Goal: Contribute content: Contribute content

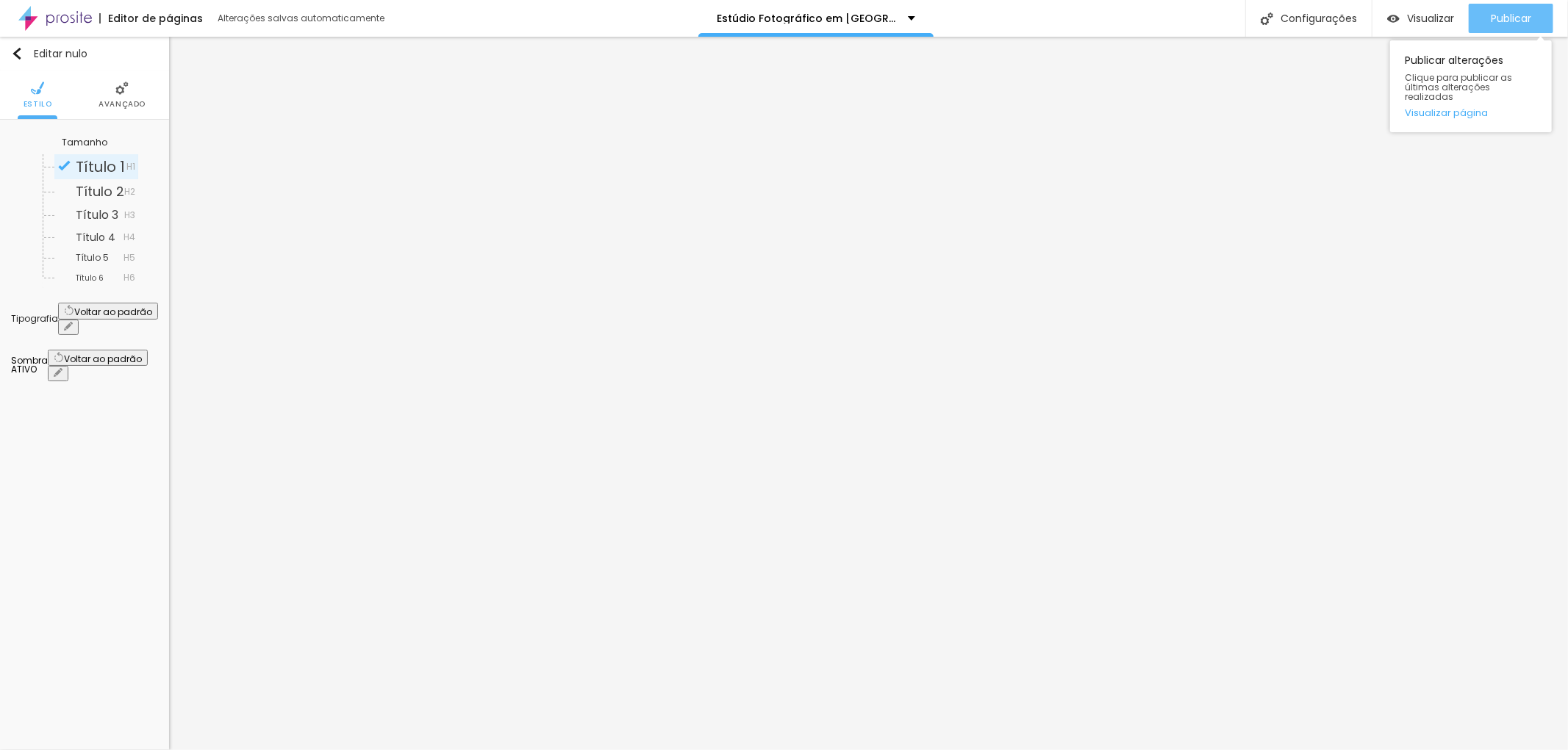
click at [1511, 18] on font "Publicar" at bounding box center [1511, 18] width 40 height 15
click at [1522, 22] on font "Publicar" at bounding box center [1511, 18] width 40 height 15
click at [1498, 12] on font "Publicar" at bounding box center [1511, 18] width 40 height 15
click at [121, 110] on li "Avançado" at bounding box center [122, 95] width 47 height 49
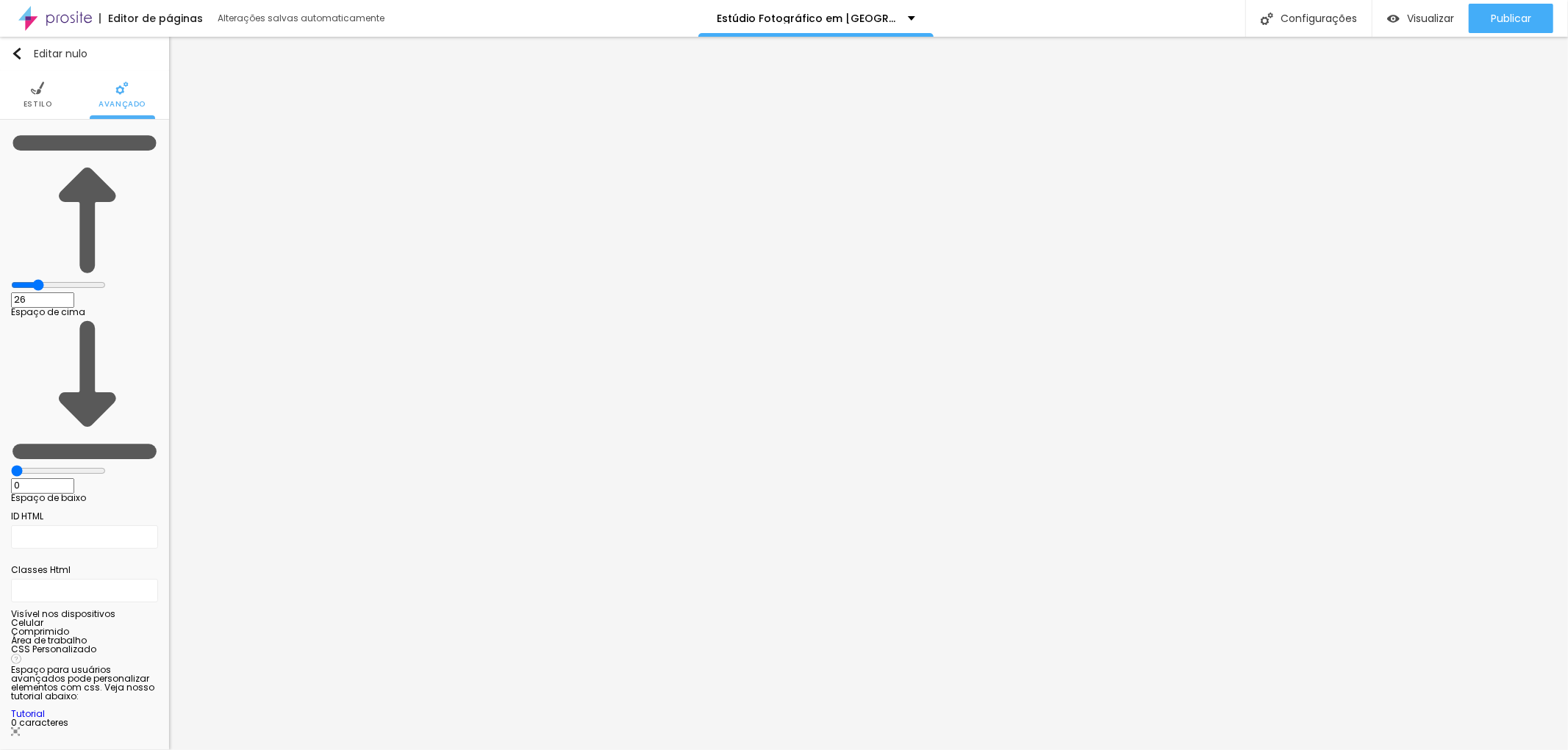
type input "28"
type input "31"
type input "33"
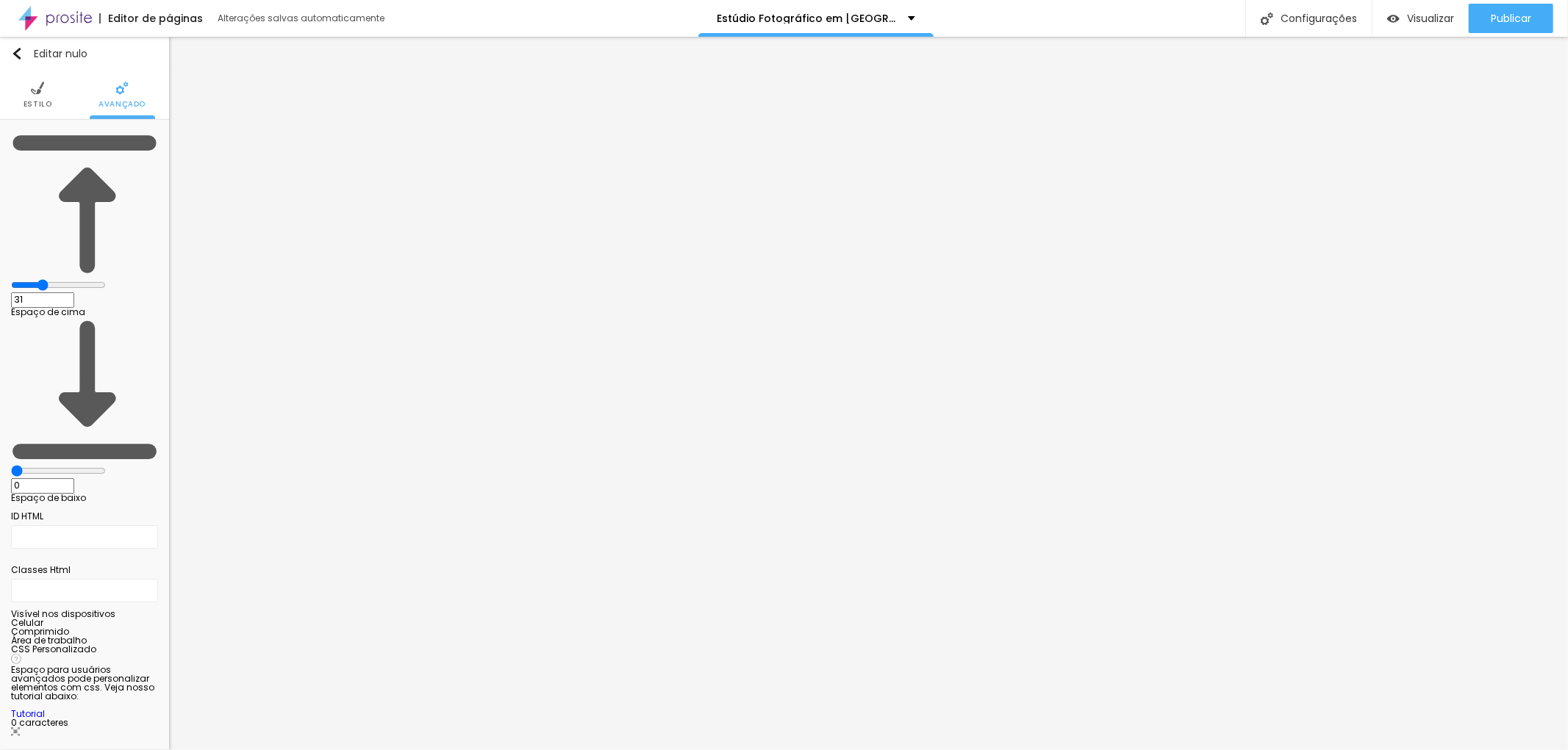
type input "33"
click at [63, 279] on input "range" at bounding box center [58, 285] width 95 height 12
type input "3"
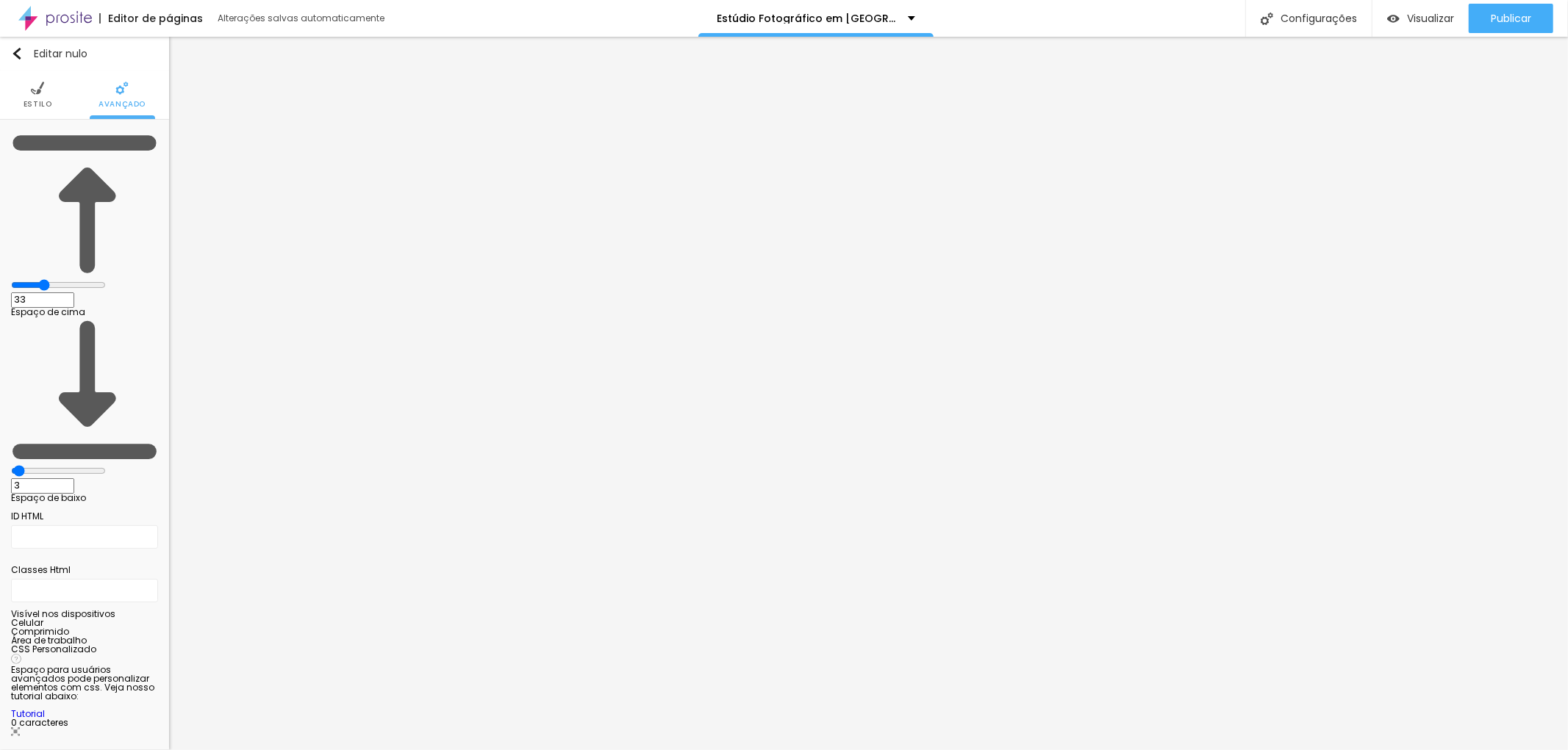
type input "4"
type input "7"
type input "10"
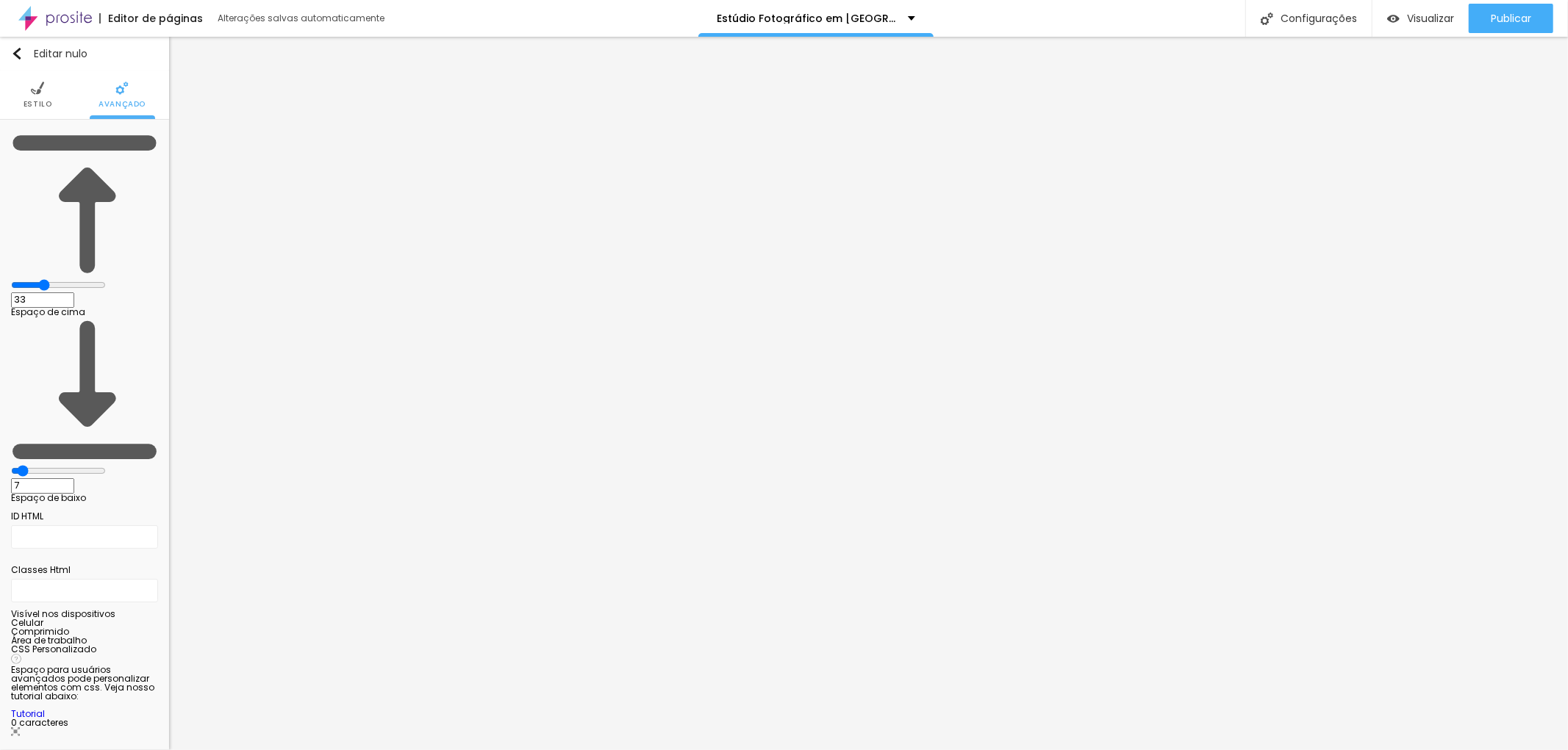
type input "10"
type input "12"
type input "13"
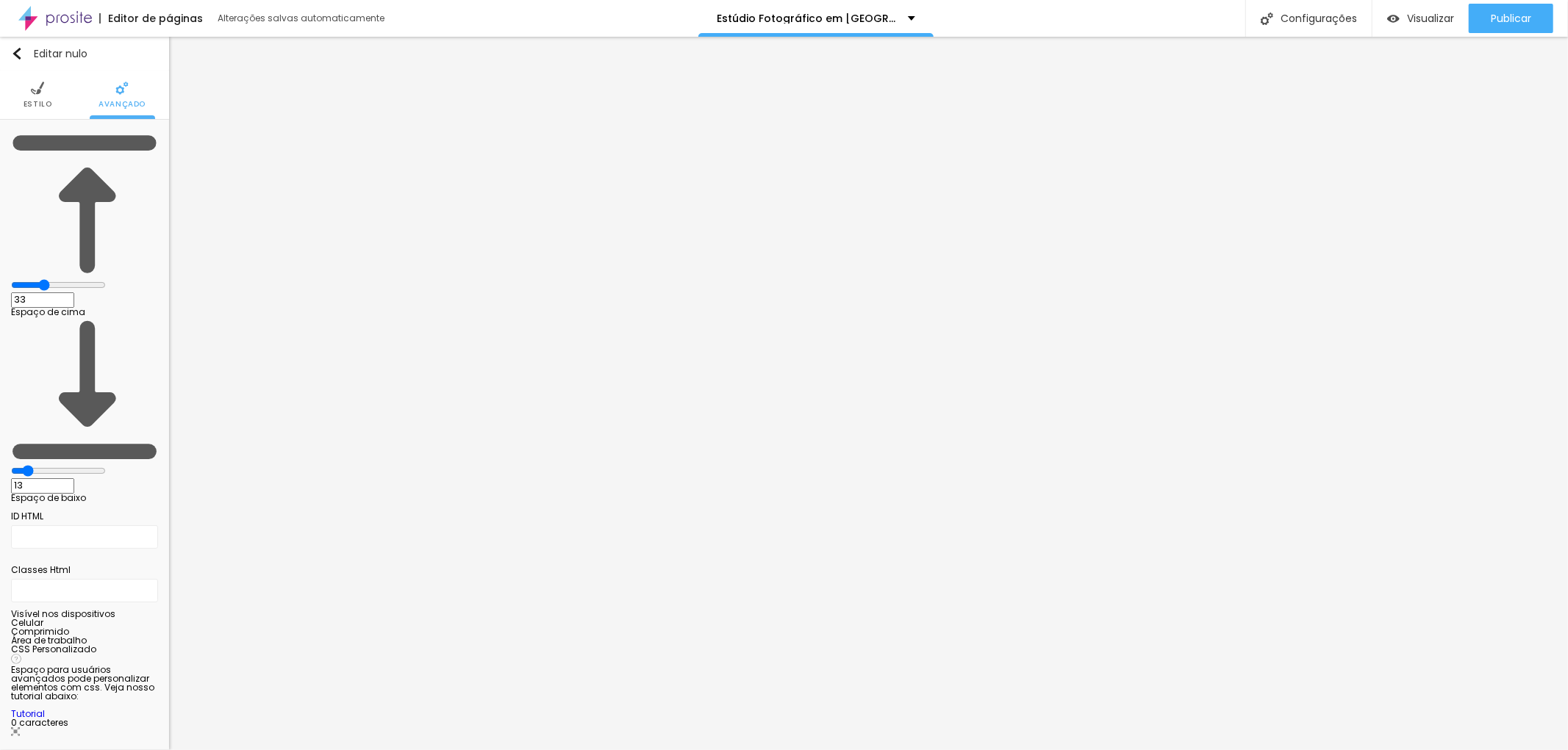
type input "15"
type input "16"
type input "18"
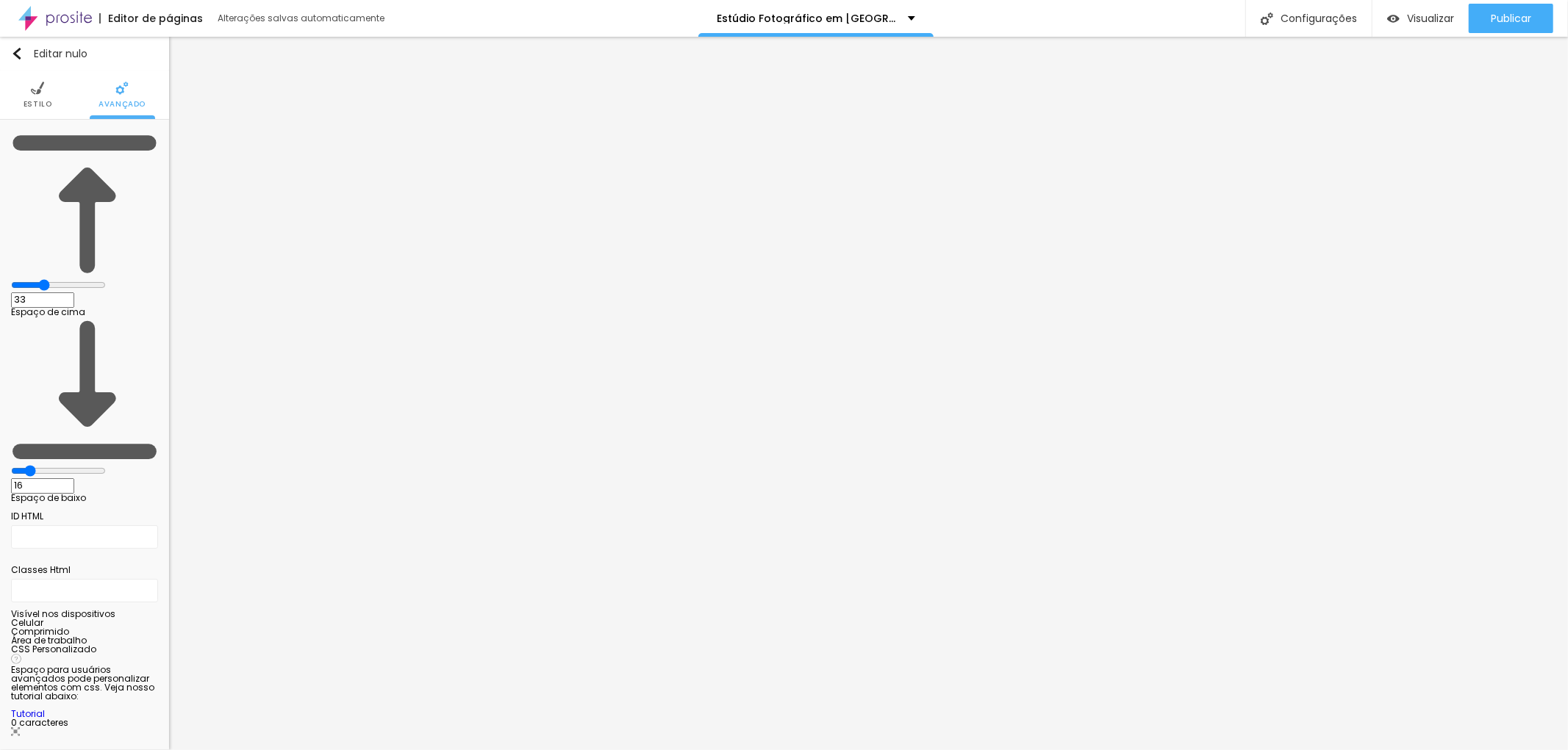
type input "18"
type input "23"
drag, startPoint x: 37, startPoint y: 175, endPoint x: 55, endPoint y: 175, distance: 18.0
type input "23"
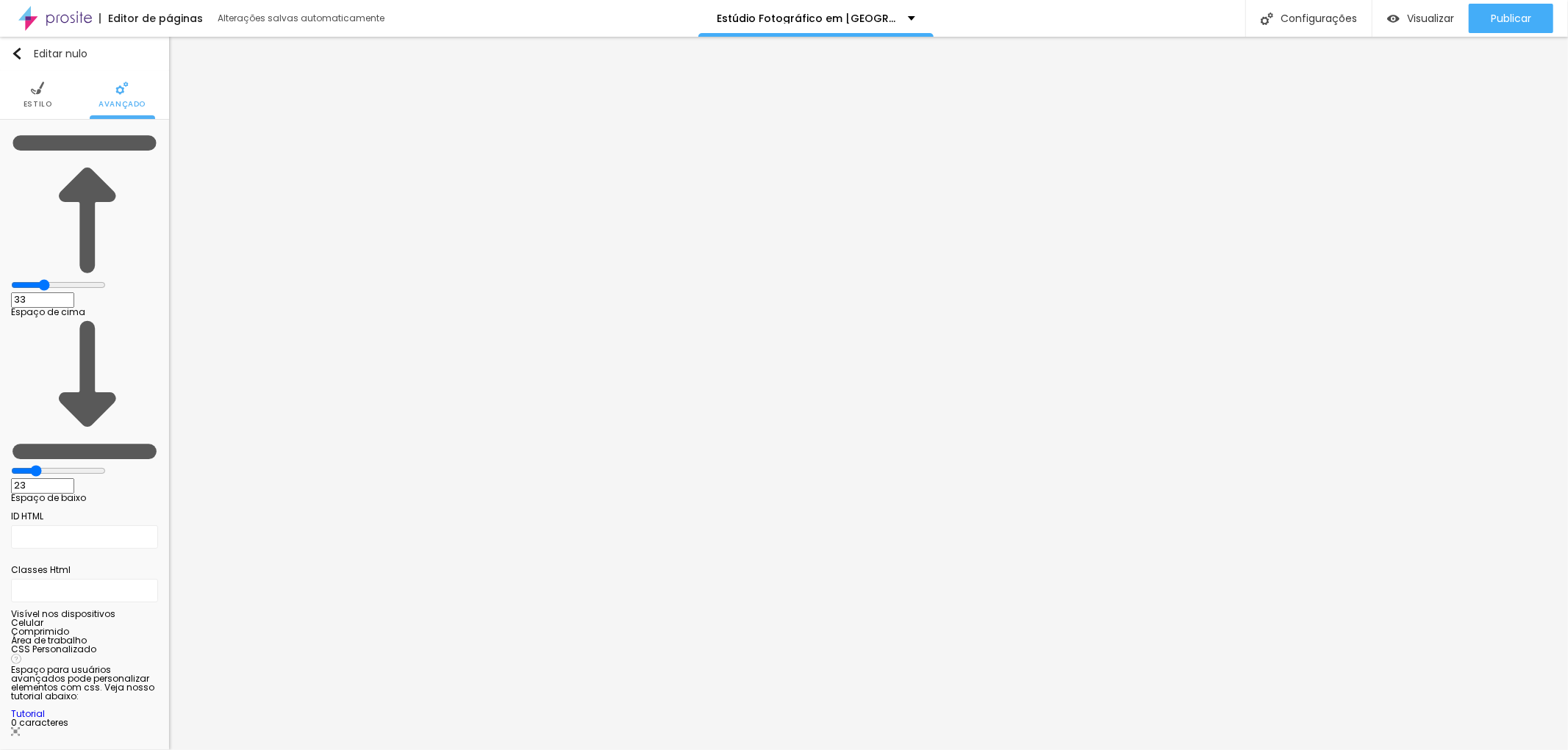
click at [55, 465] on input "range" at bounding box center [58, 471] width 95 height 12
click at [1507, 18] on font "Publicar" at bounding box center [1511, 18] width 40 height 15
type input "30"
type input "25"
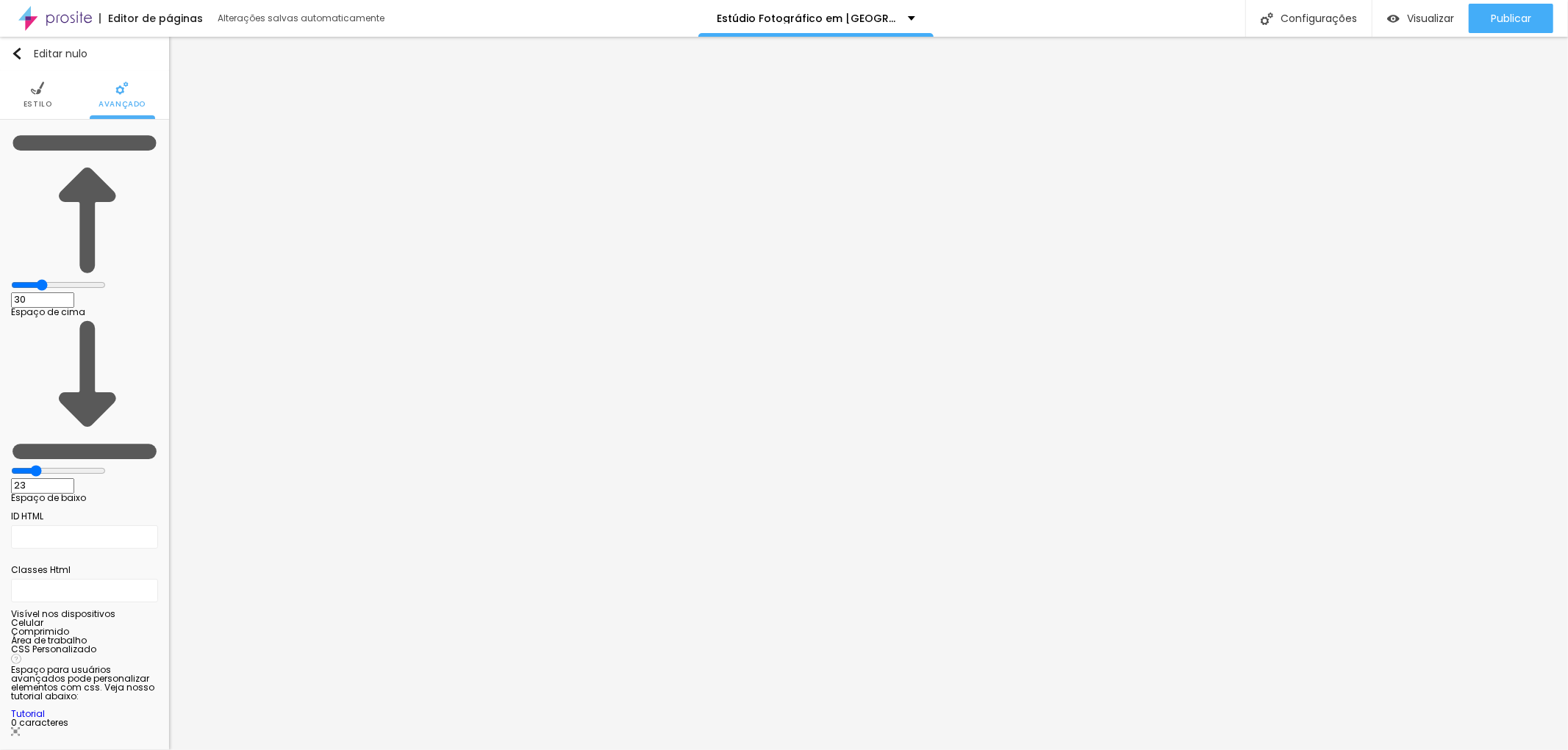
type input "25"
type input "24"
type input "23"
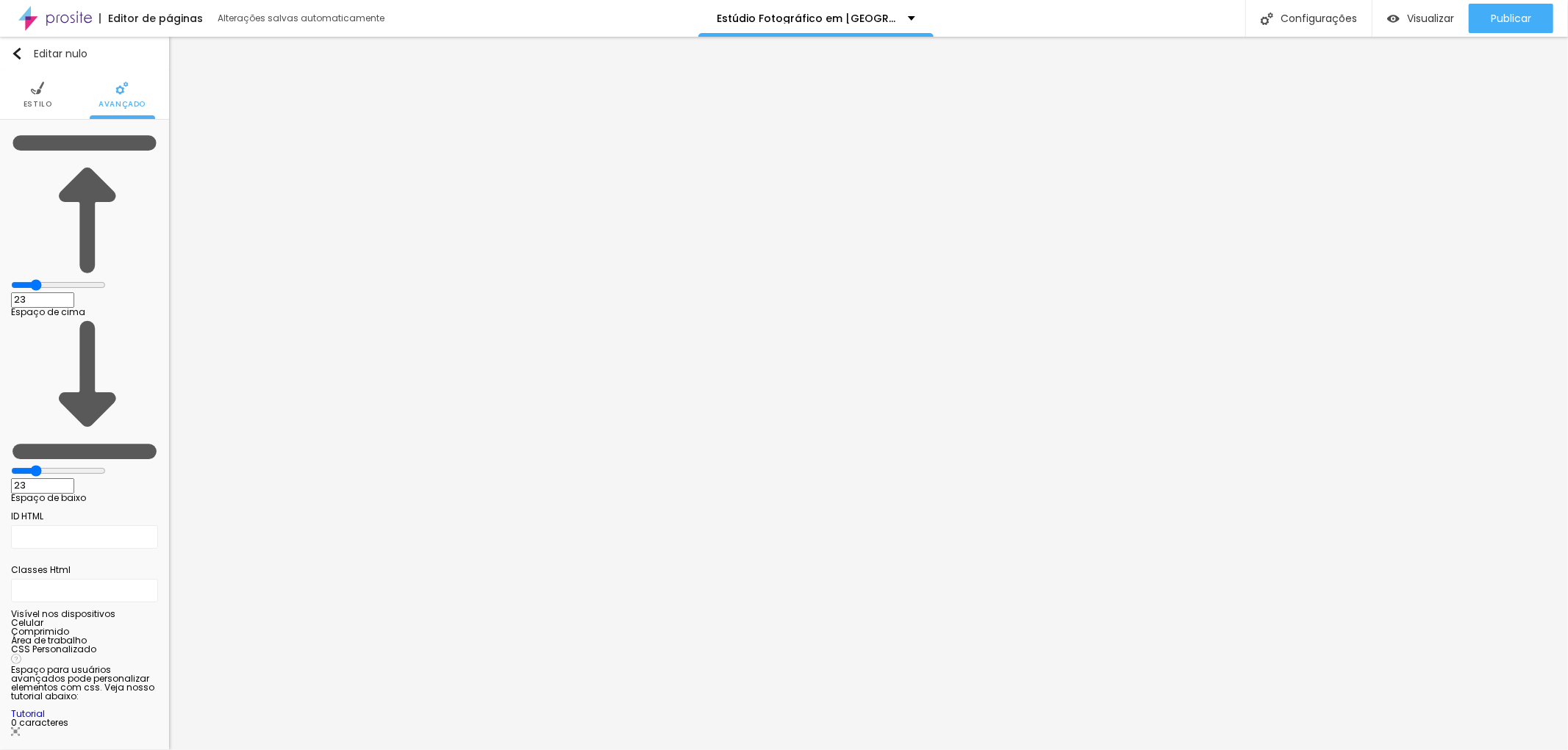
type input "18"
type input "17"
type input "8"
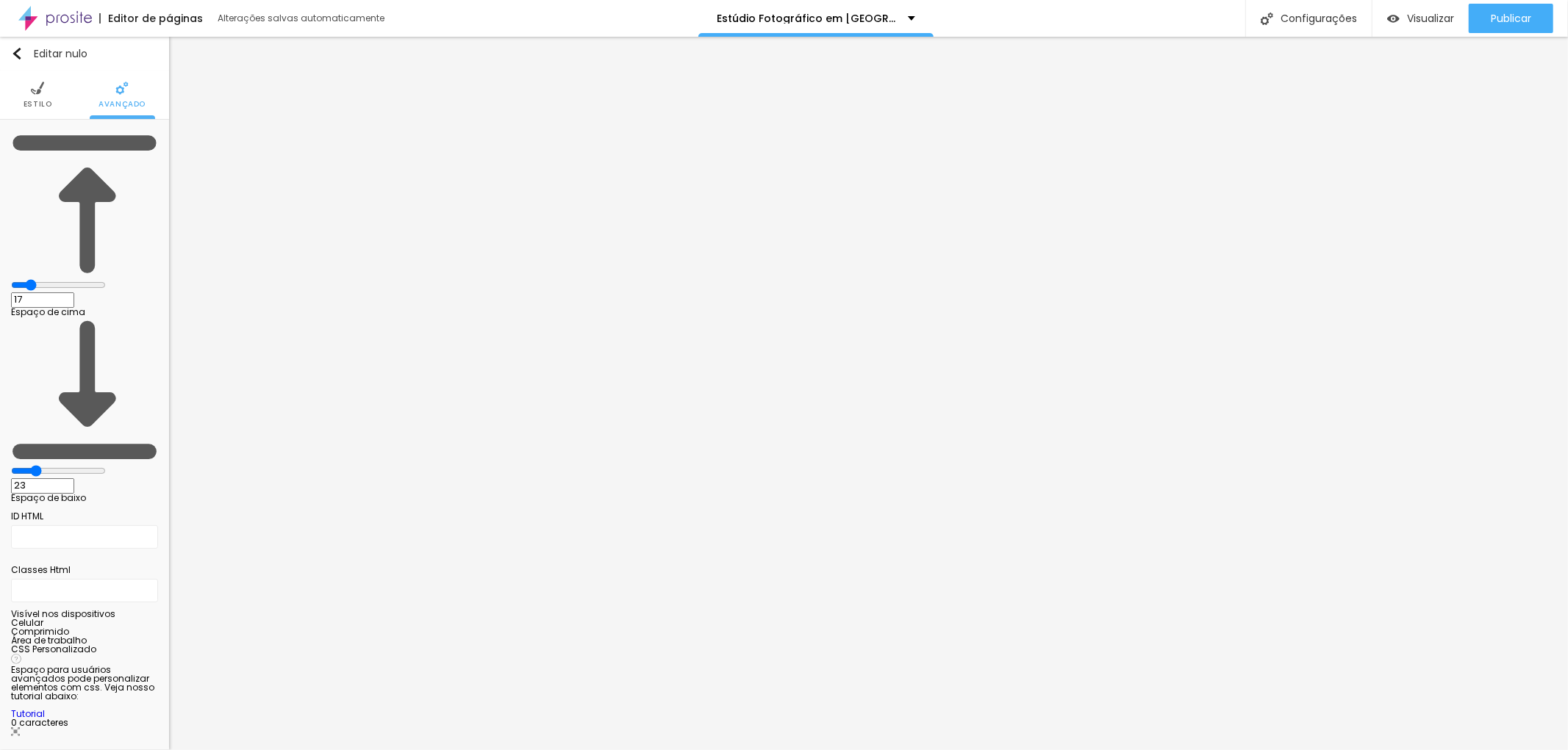
type input "8"
drag, startPoint x: 62, startPoint y: 142, endPoint x: 41, endPoint y: 140, distance: 21.1
type input "8"
click at [41, 279] on input "range" at bounding box center [58, 285] width 95 height 12
click at [22, 97] on ul "Estilo Avançado" at bounding box center [85, 95] width 169 height 49
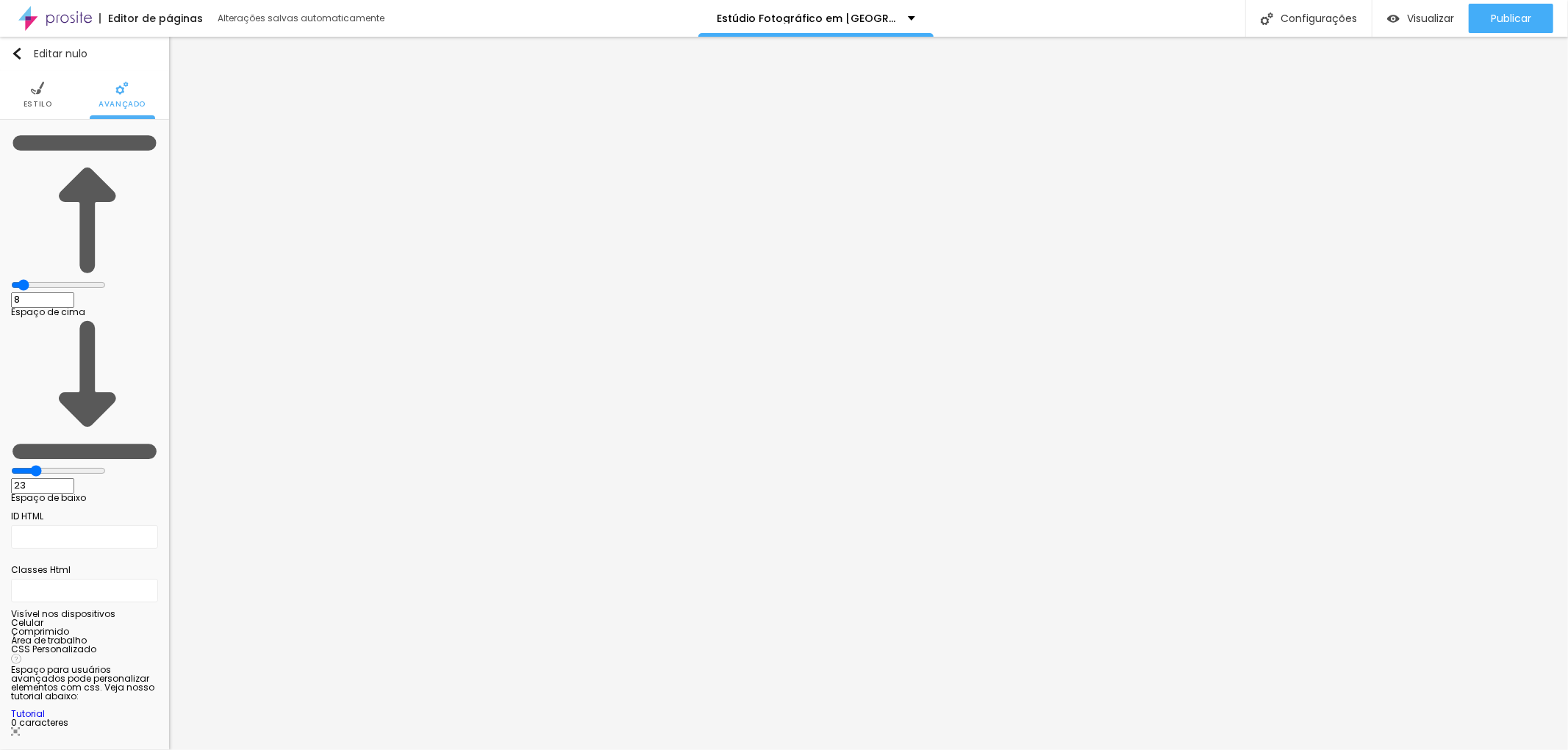
click at [35, 100] on font "Estilo" at bounding box center [38, 103] width 29 height 11
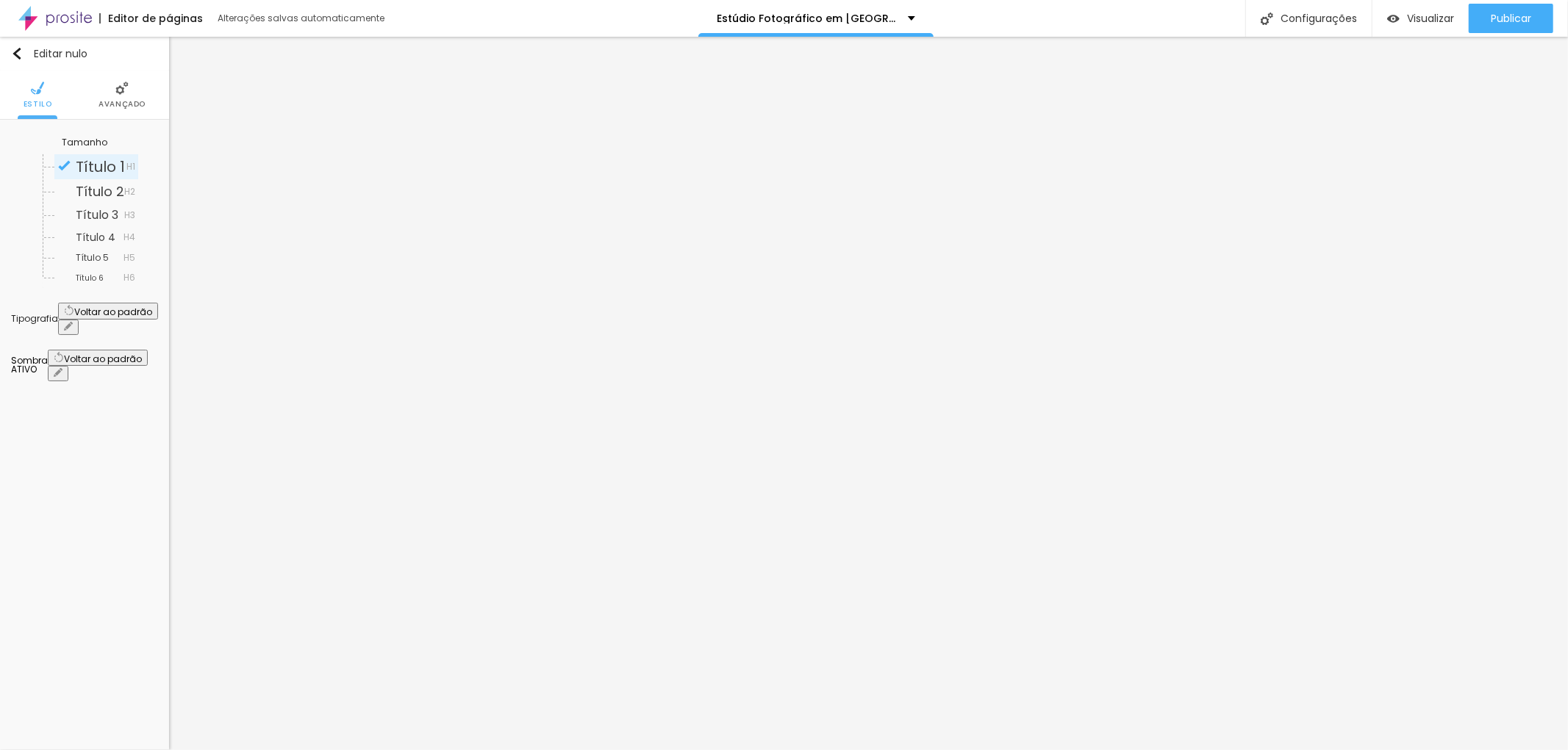
click at [79, 319] on button "button" at bounding box center [68, 327] width 21 height 15
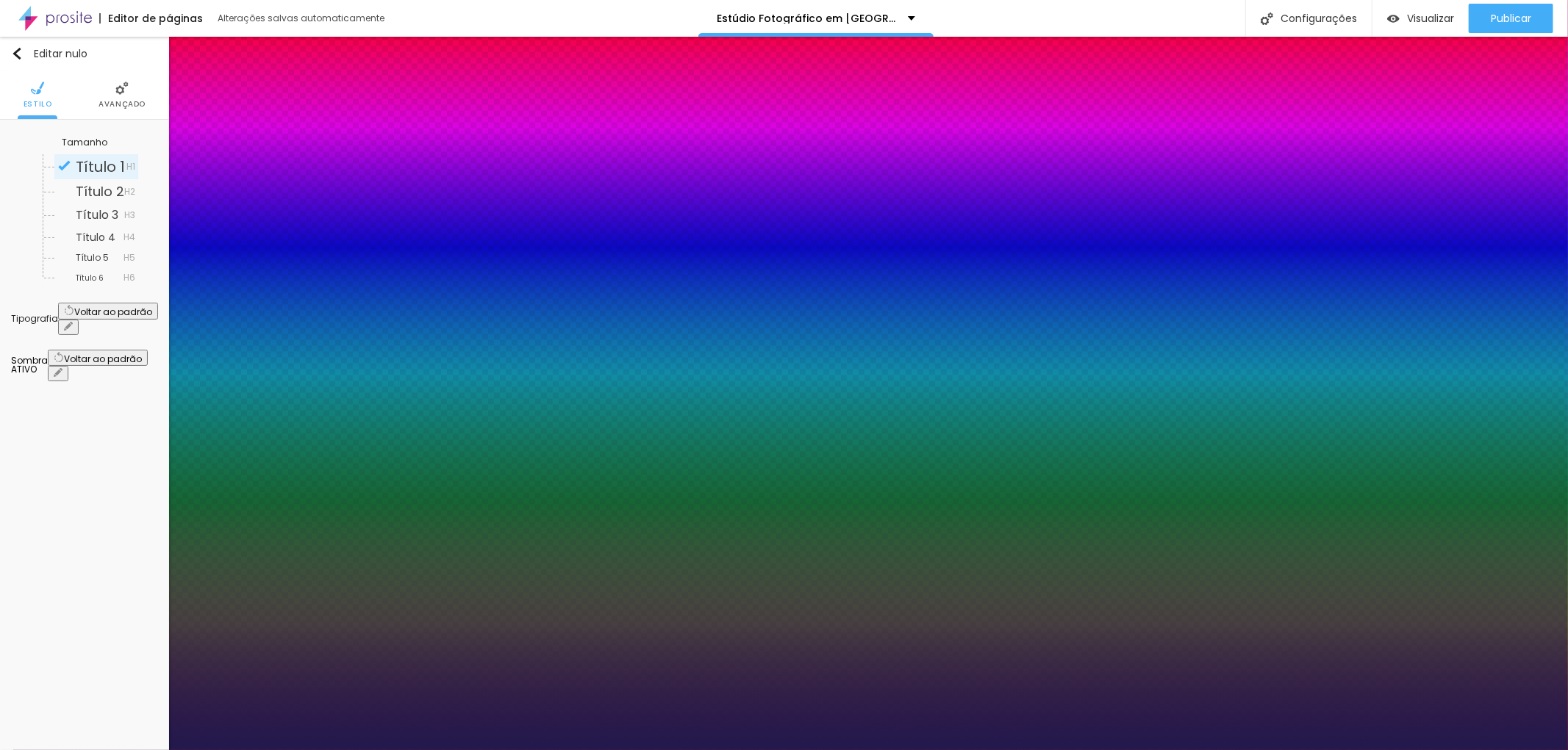
type input "27"
type input "28"
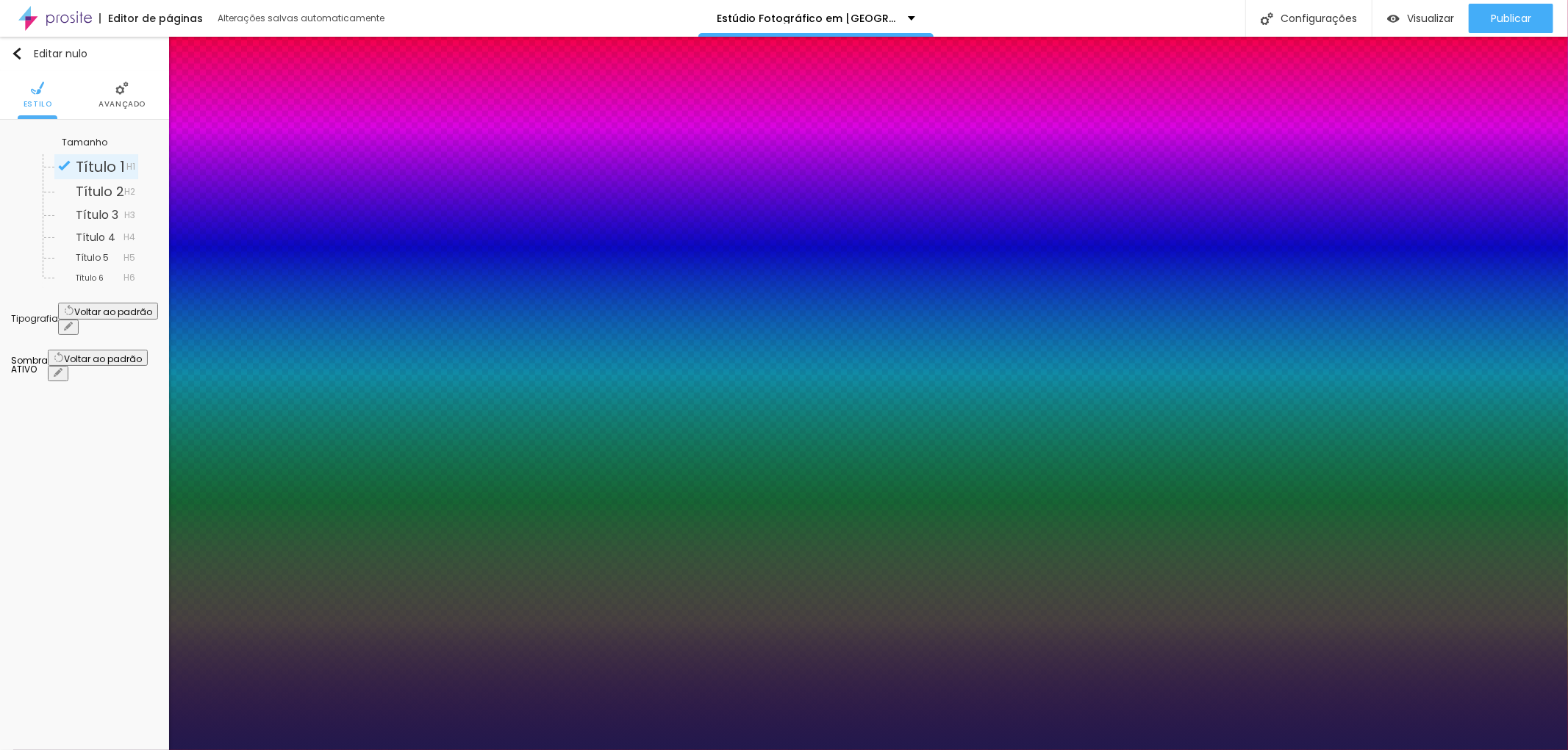
click at [1397, 749] on div at bounding box center [784, 750] width 1568 height 0
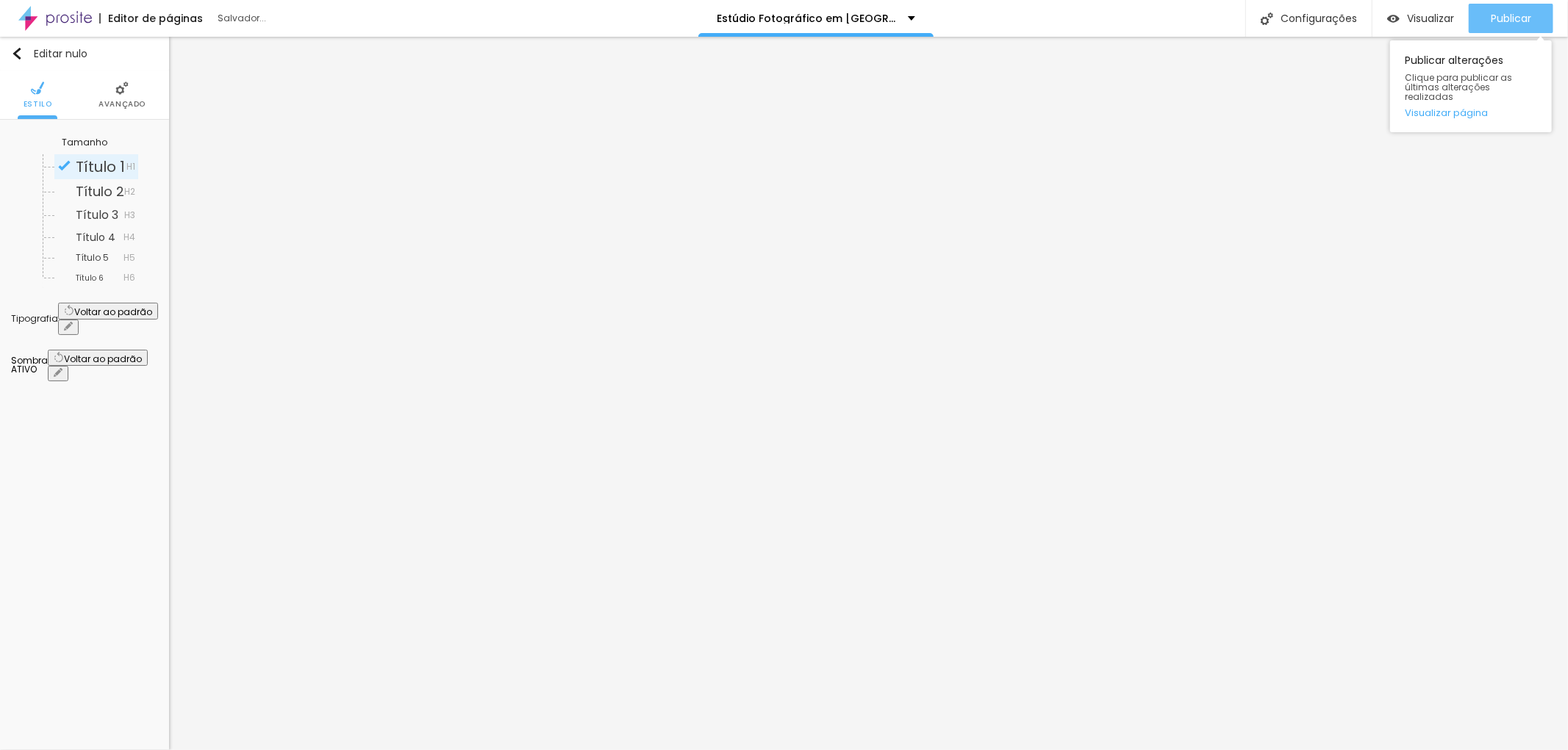
click at [1512, 18] on font "Publicar" at bounding box center [1511, 18] width 40 height 15
click at [1529, 13] on font "Publicar" at bounding box center [1511, 18] width 40 height 15
click at [1500, 15] on font "Publicar" at bounding box center [1511, 18] width 40 height 15
click at [1505, 9] on div "Publicar" at bounding box center [1511, 18] width 40 height 29
click at [116, 106] on font "Avançado" at bounding box center [122, 103] width 47 height 11
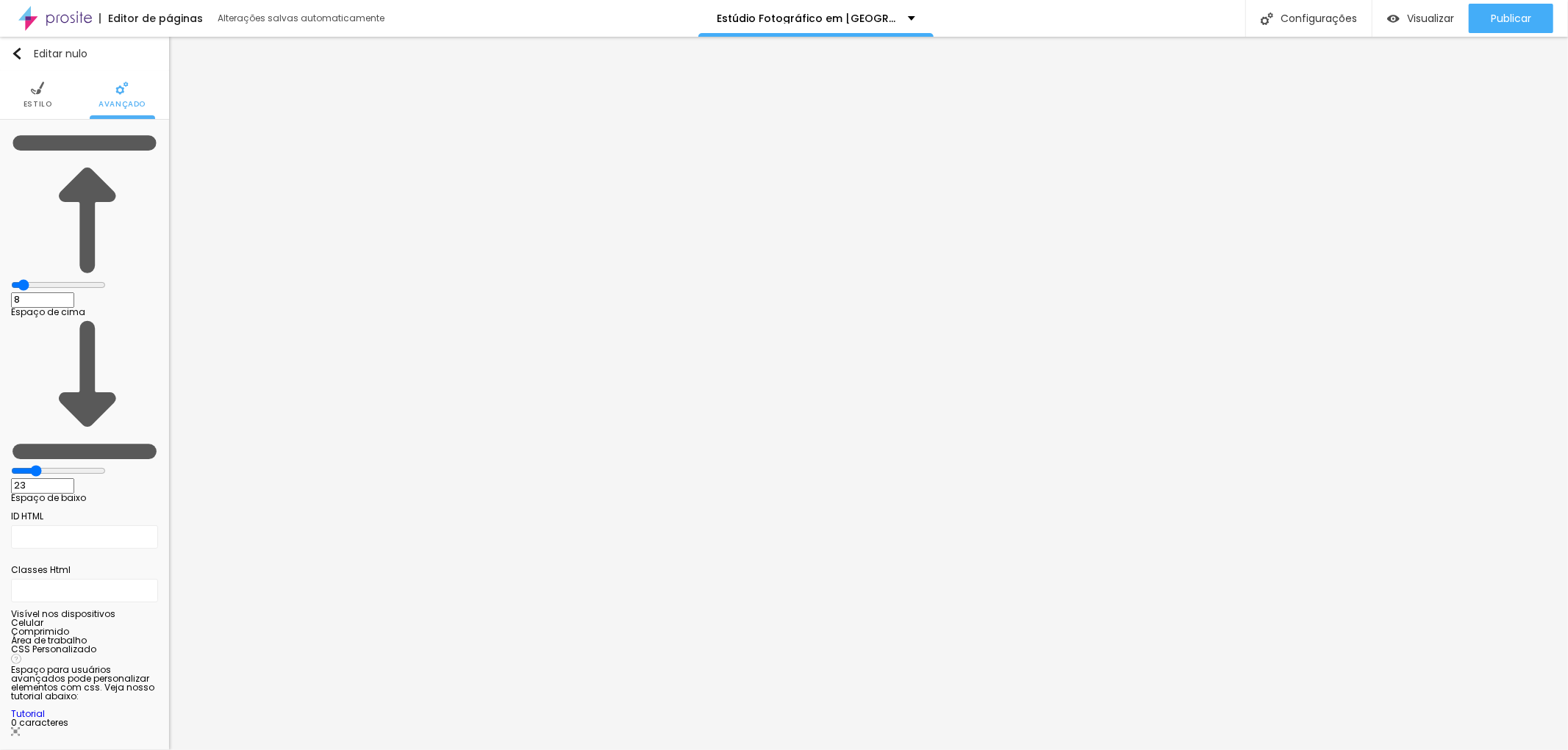
click at [34, 103] on font "Estilo" at bounding box center [38, 103] width 29 height 11
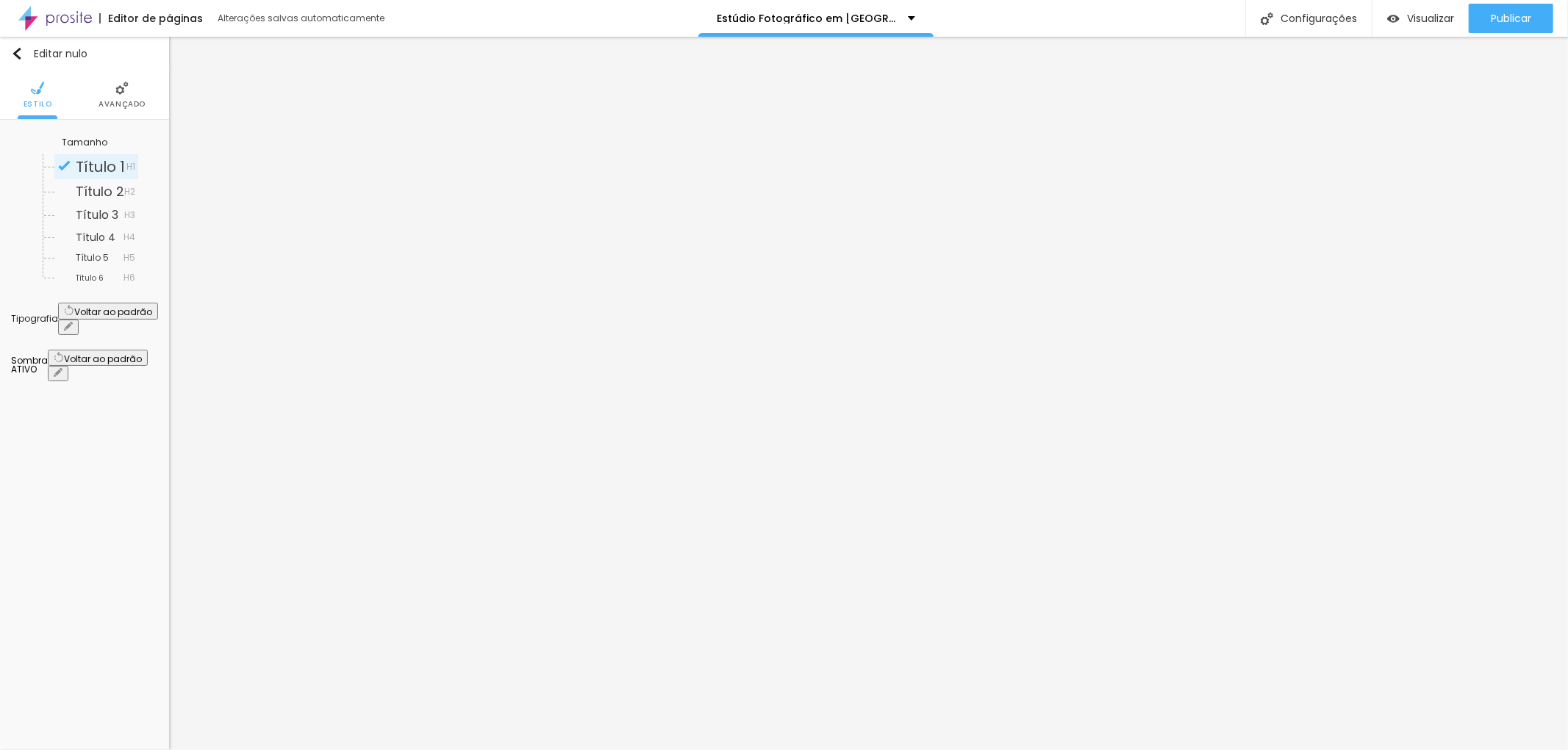
click at [79, 319] on button "button" at bounding box center [68, 327] width 21 height 15
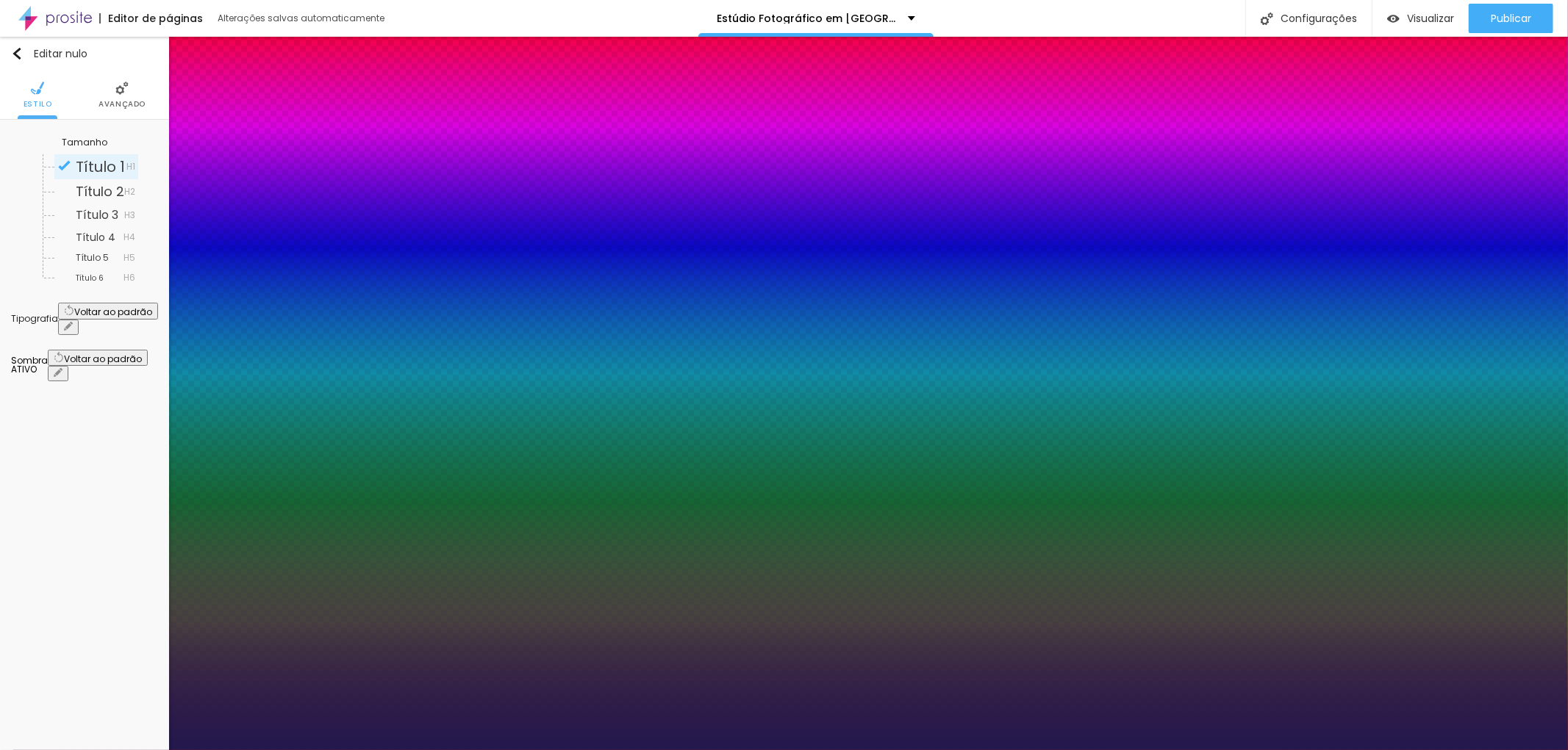
type input "29"
type input "30"
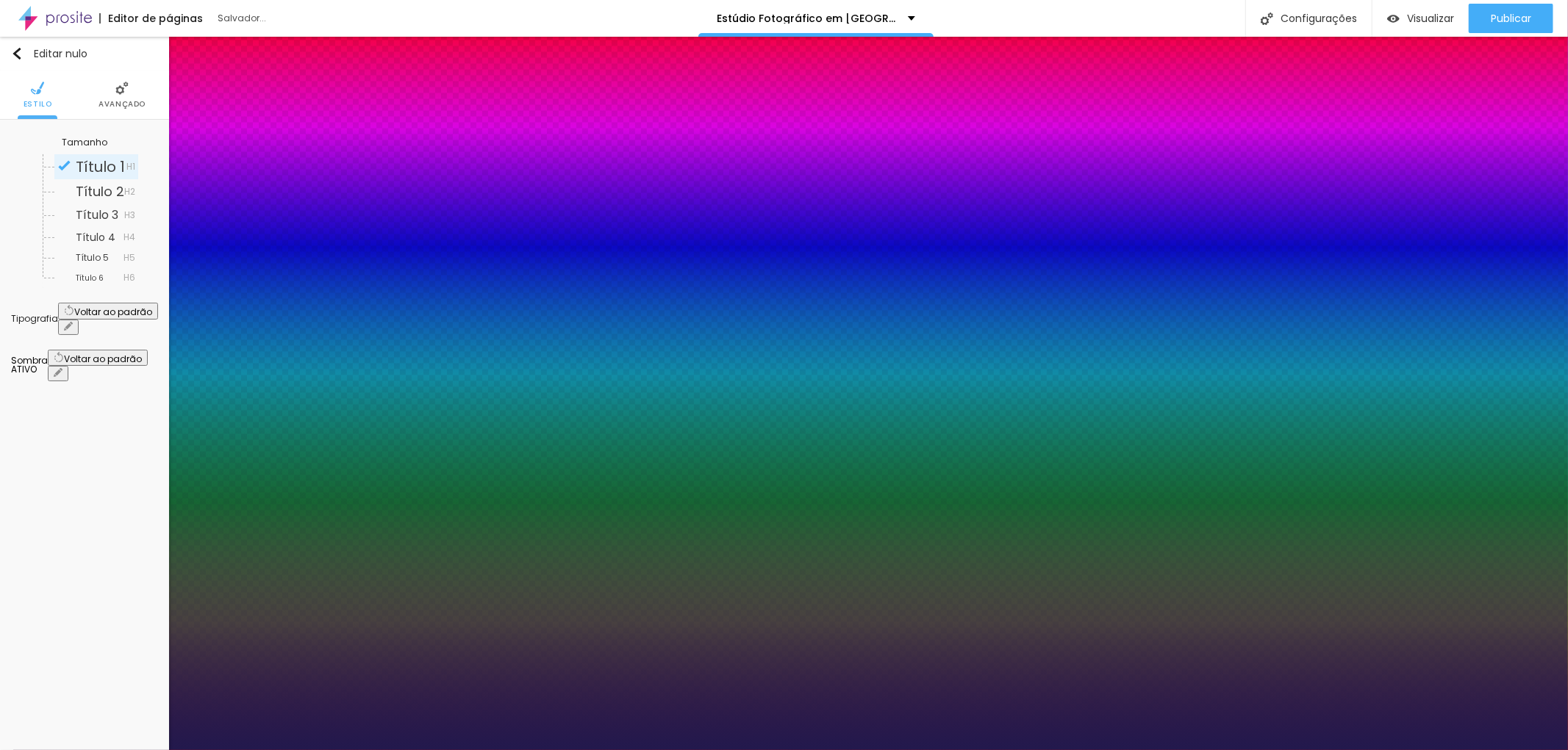
click at [1379, 749] on div at bounding box center [784, 750] width 1568 height 0
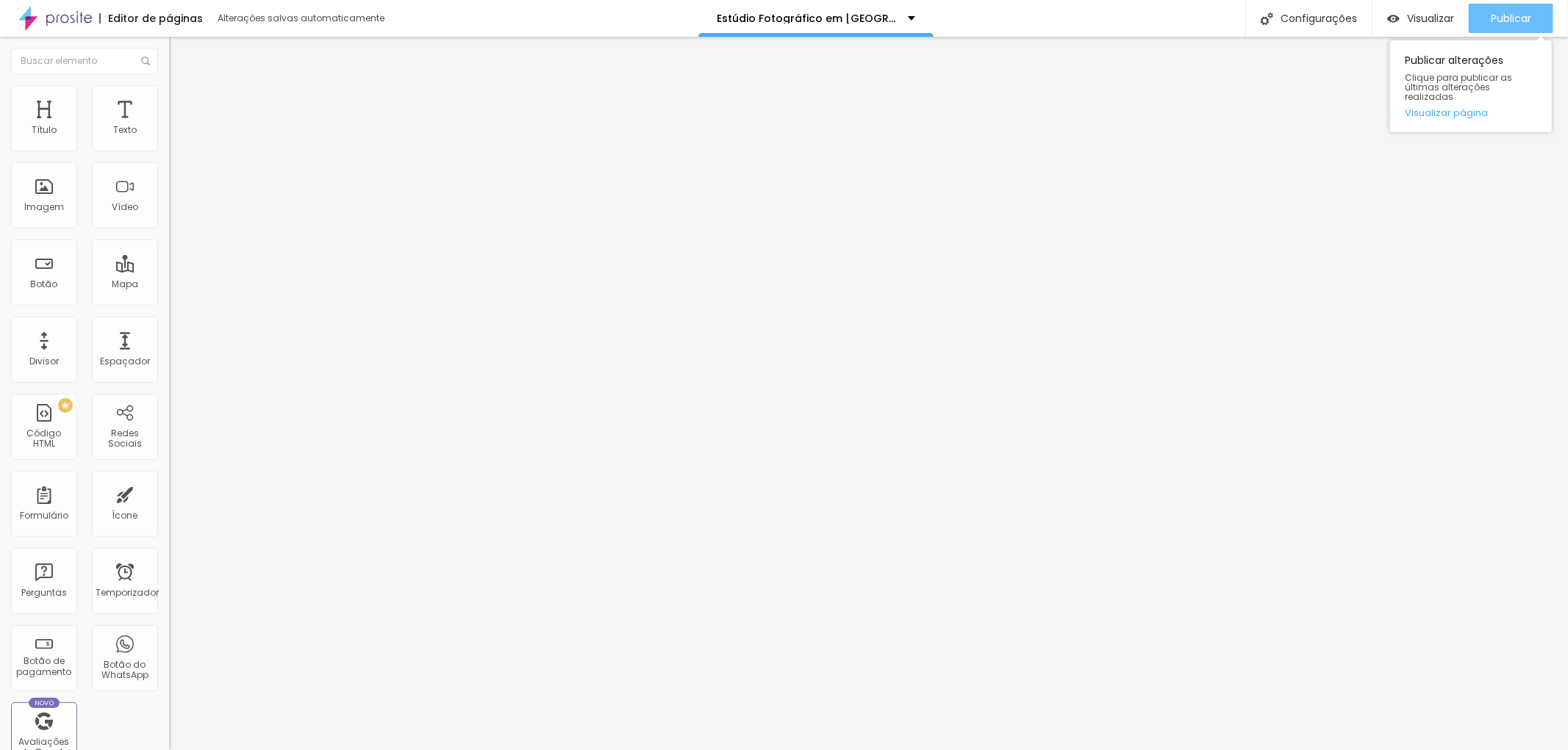
click at [1523, 11] on font "Publicar" at bounding box center [1511, 18] width 40 height 15
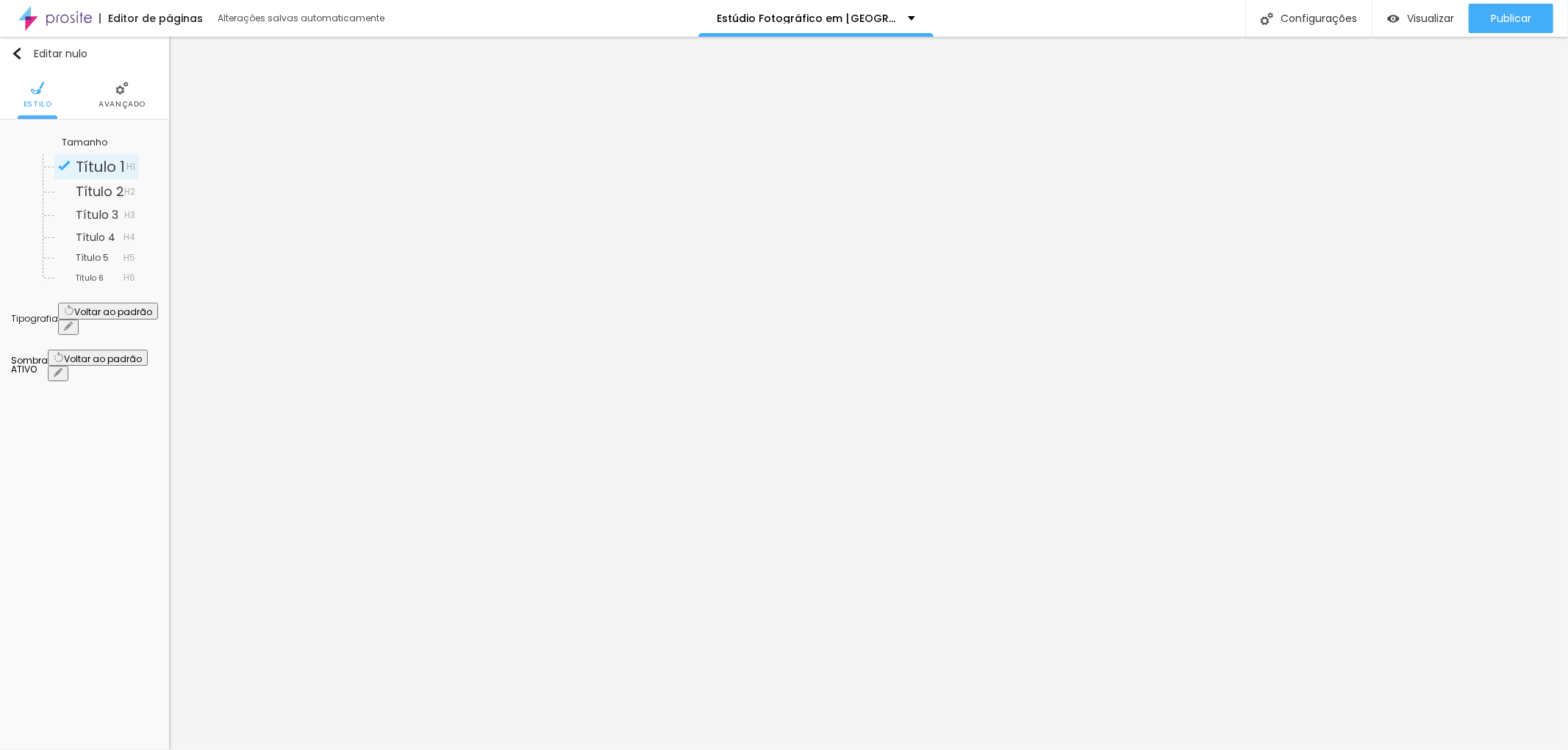
click at [69, 366] on button "button" at bounding box center [58, 374] width 21 height 15
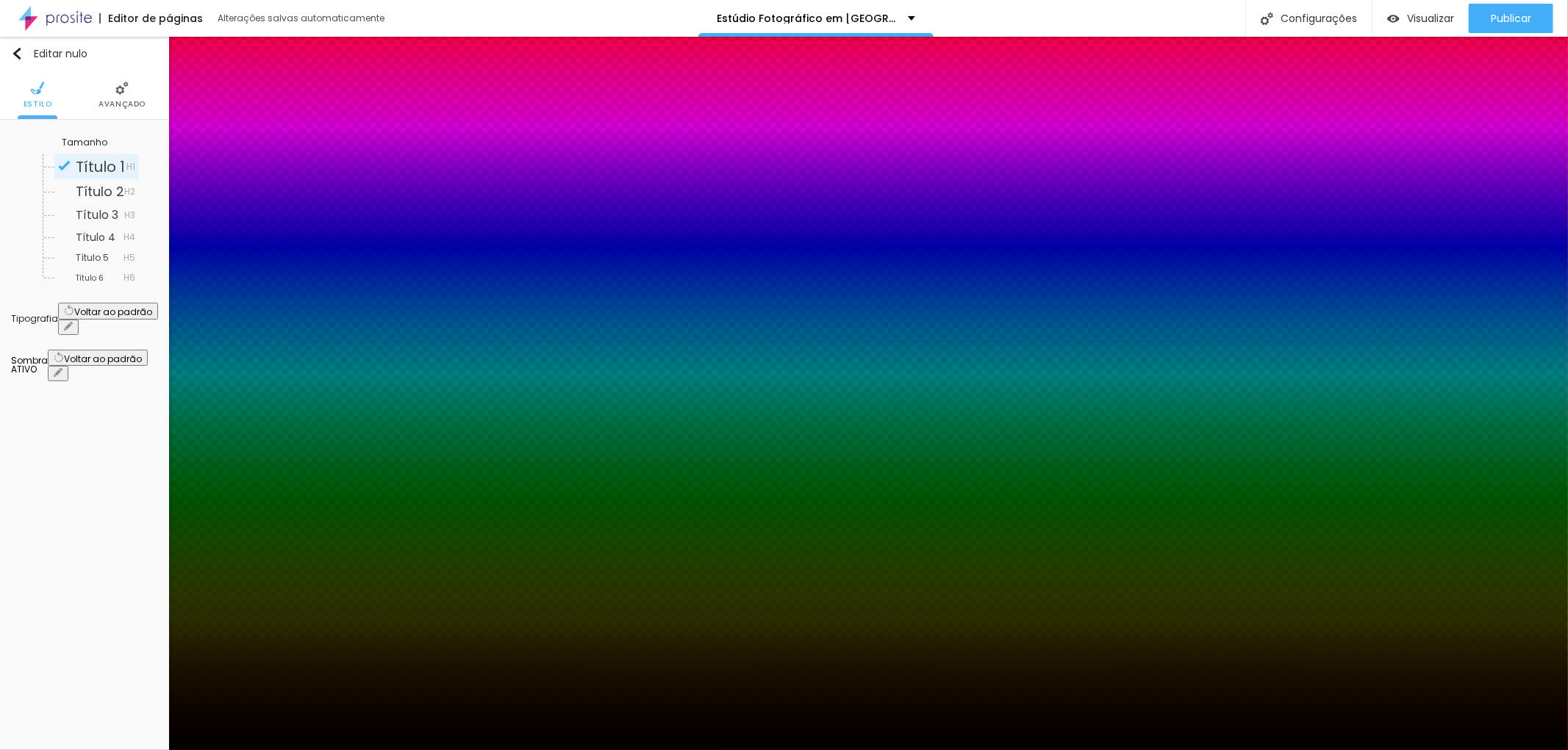
type input "15"
type input "17"
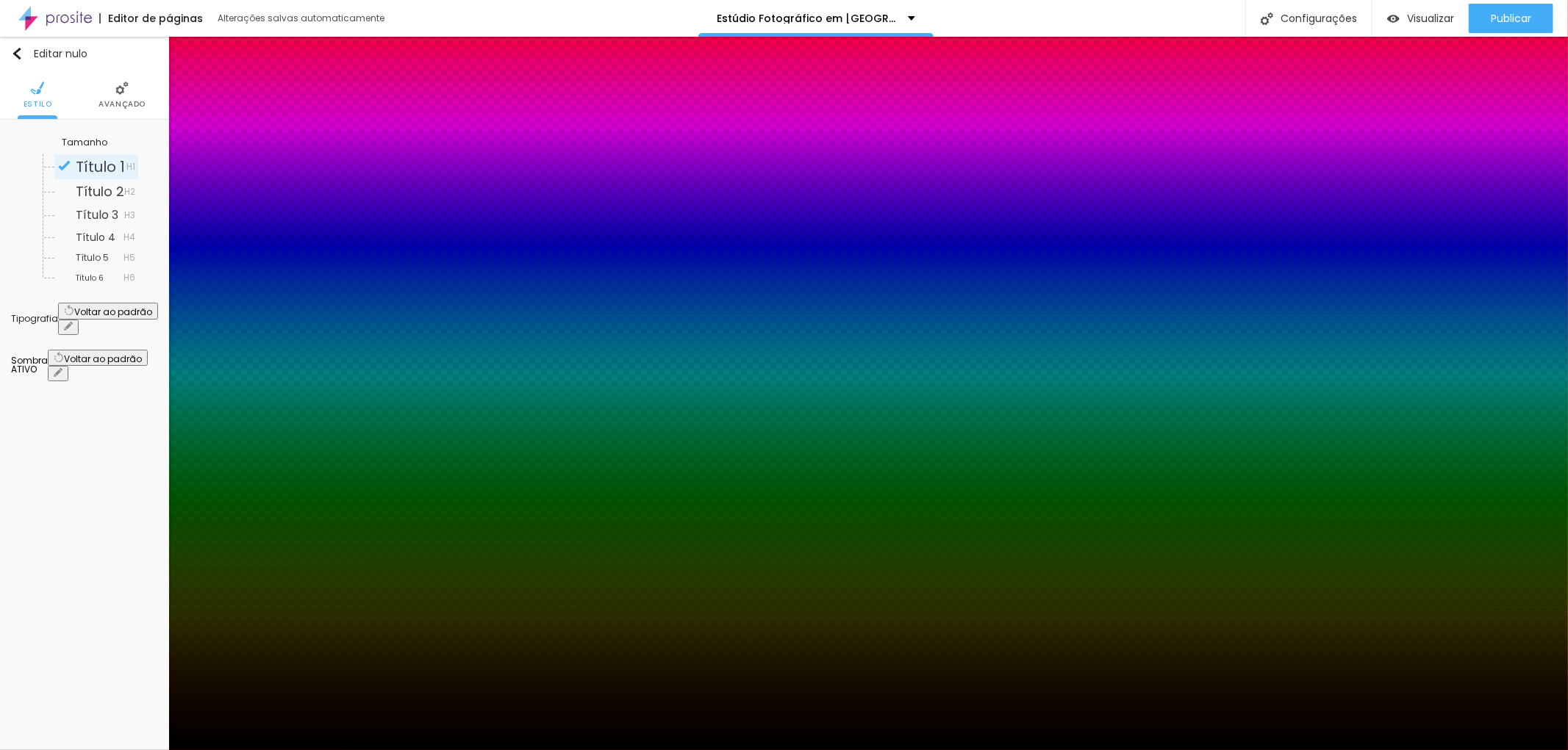
type input "17"
type input "20"
type input "17"
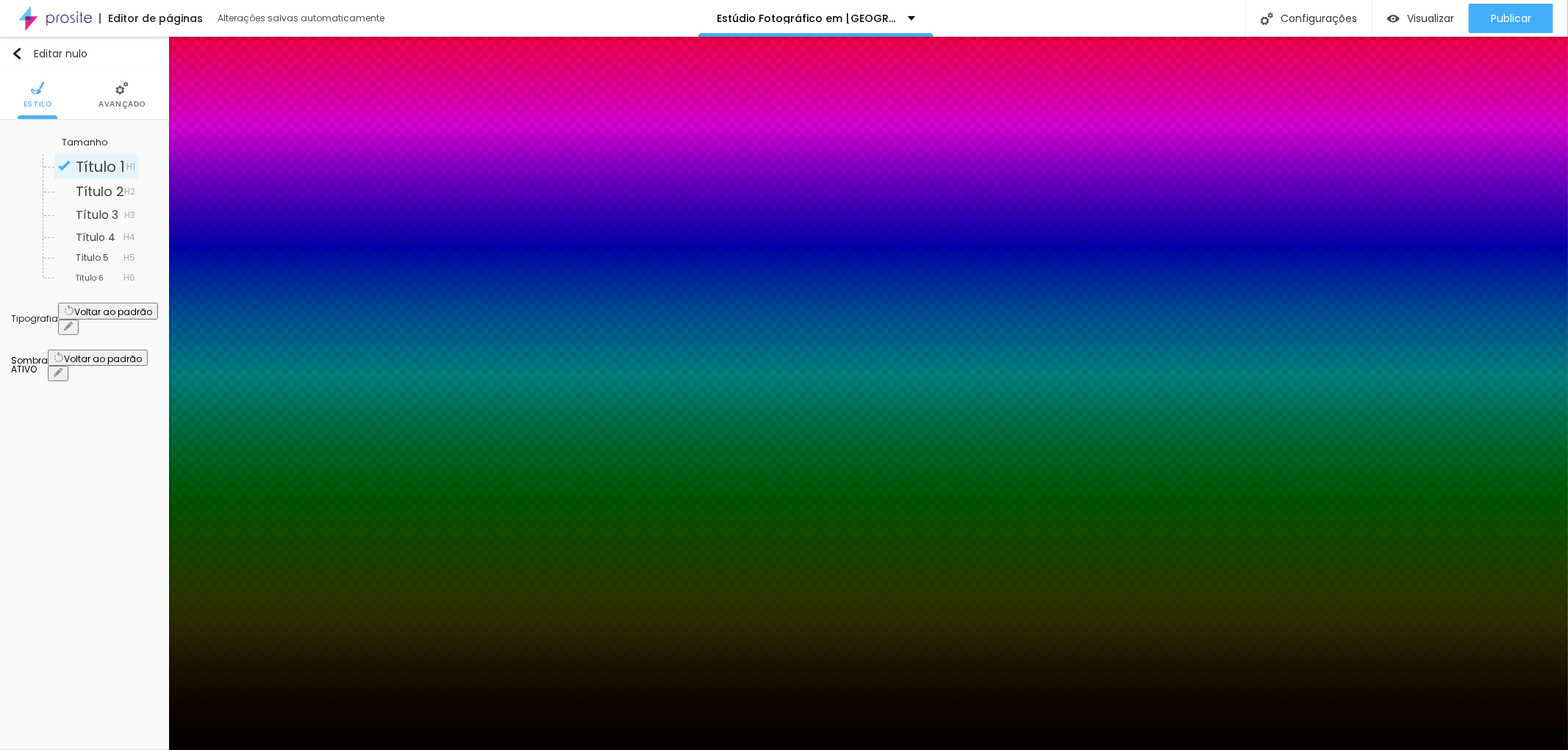
type input "15"
type input "12"
type input "10"
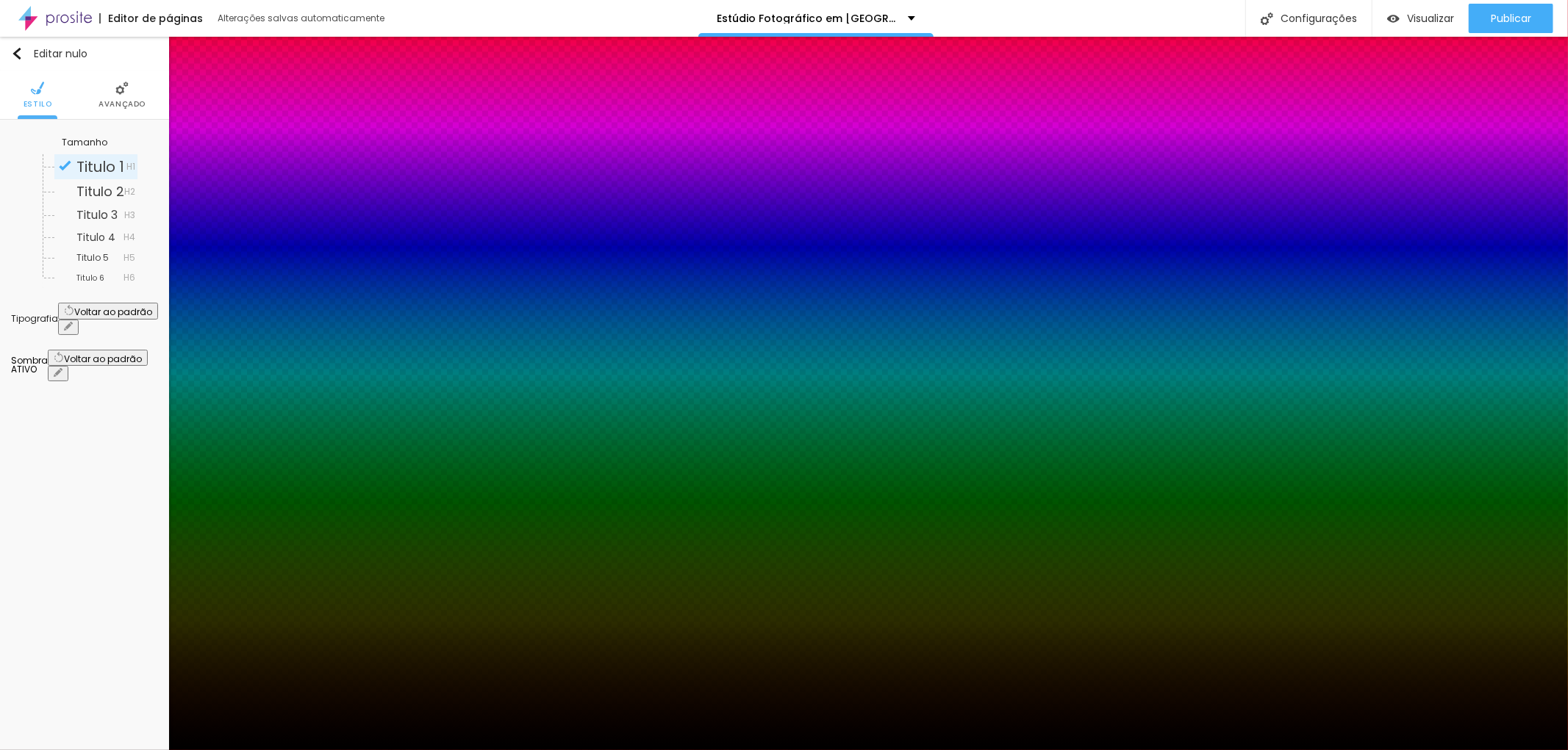
type input "10"
type input "7"
type input "10"
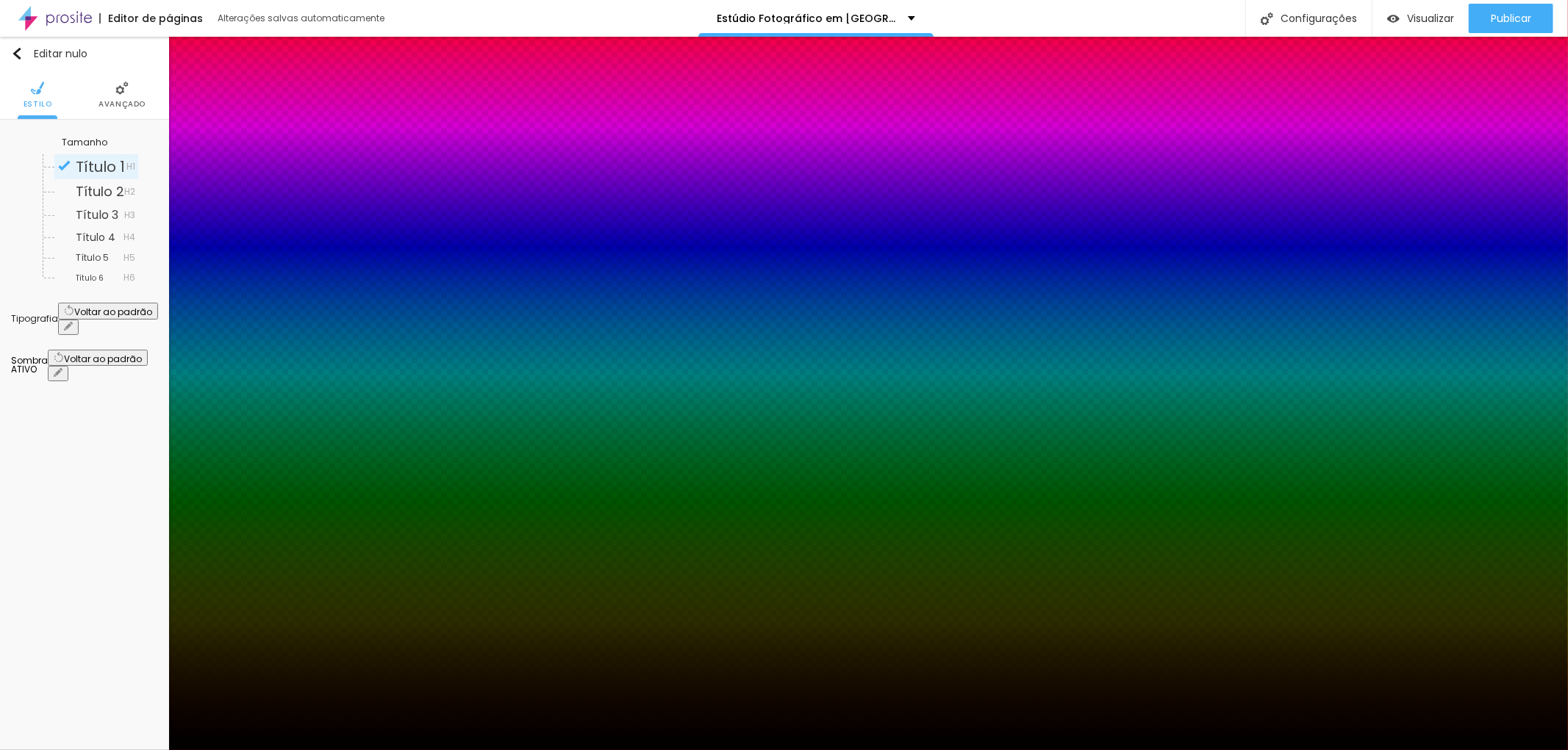
type input "9"
click at [162, 487] on div at bounding box center [784, 375] width 1568 height 750
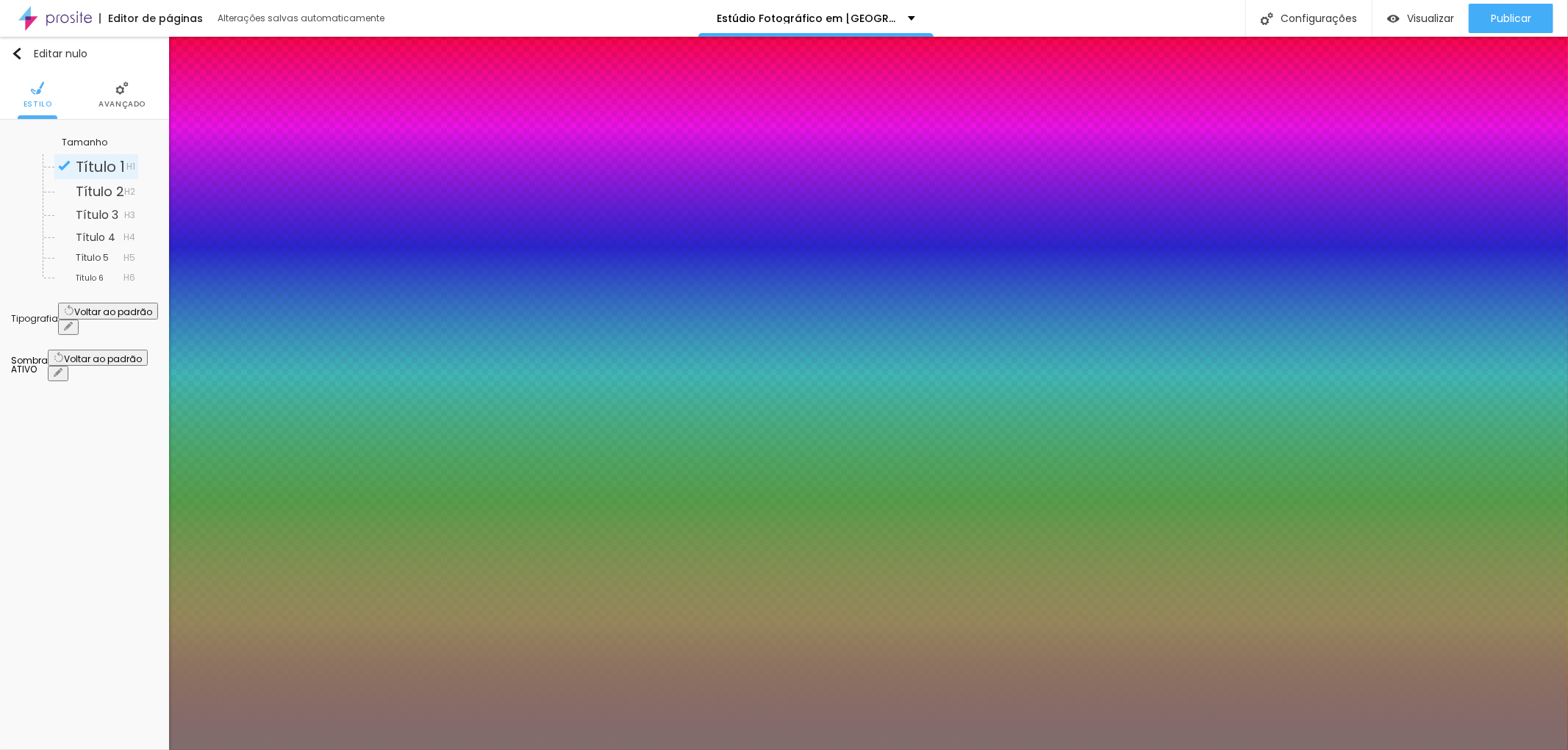
click at [408, 749] on div at bounding box center [784, 750] width 1568 height 0
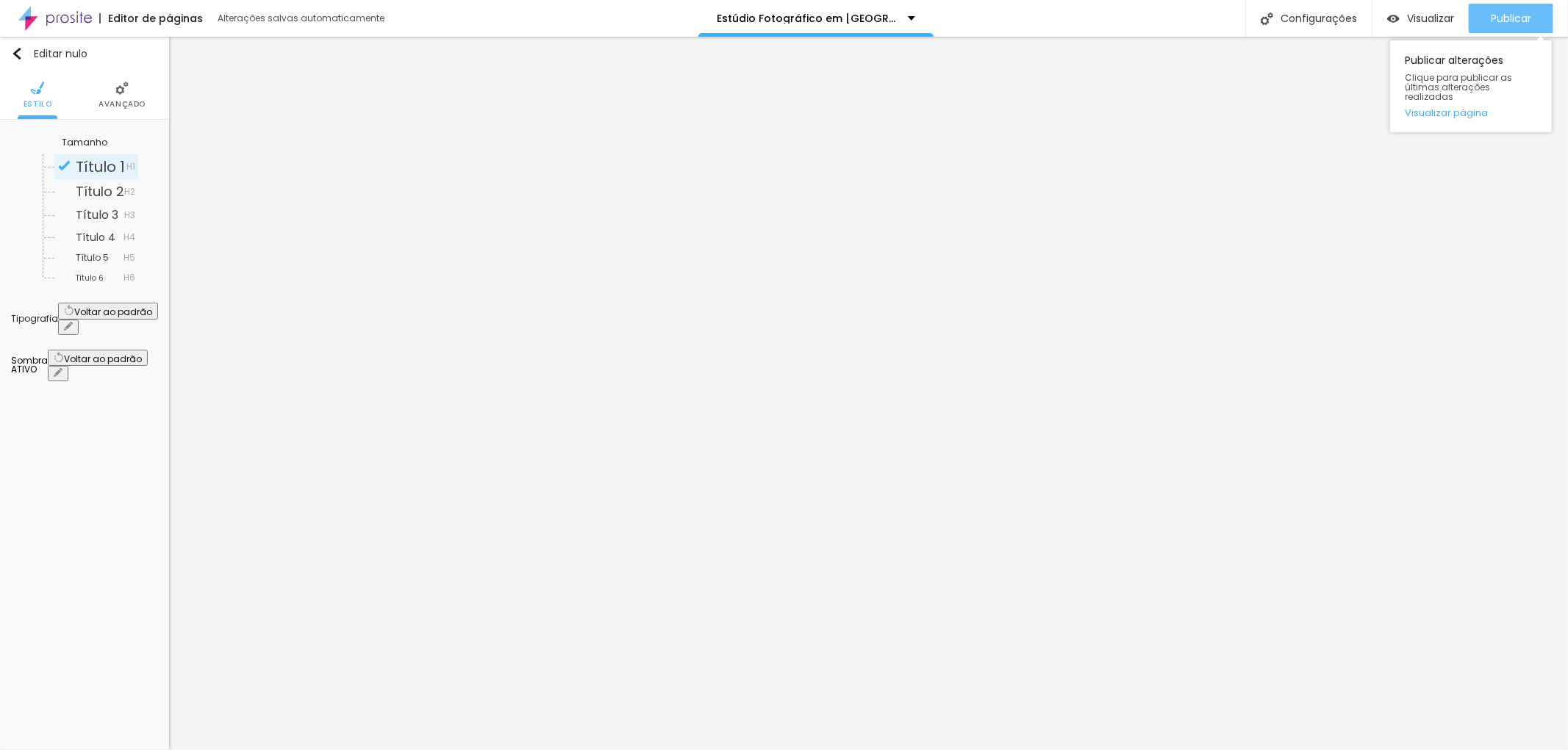
click at [1508, 20] on font "Publicar" at bounding box center [1511, 18] width 40 height 15
